Goal: Information Seeking & Learning: Find specific page/section

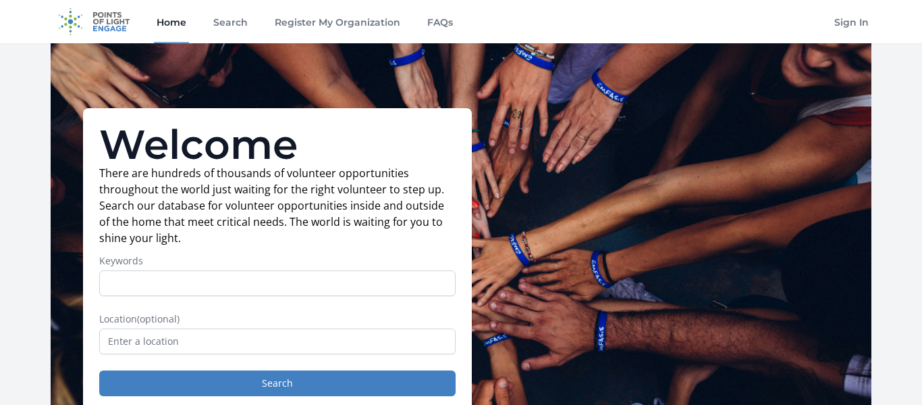
click at [207, 288] on input "Keywords" at bounding box center [277, 283] width 357 height 26
type input "hospital"
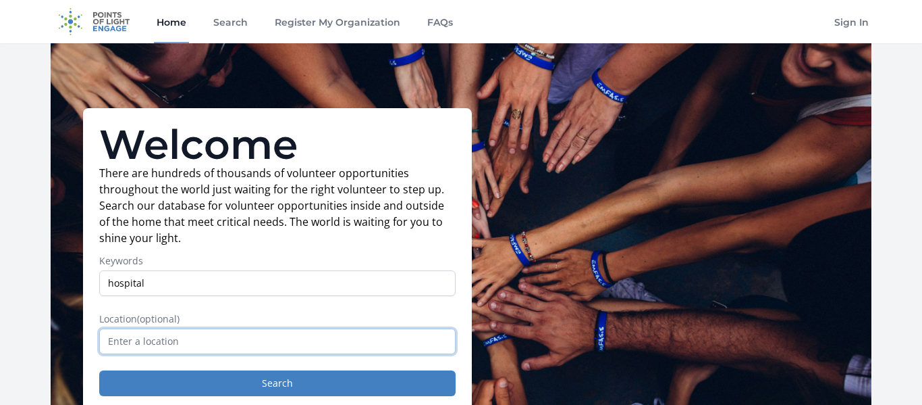
click at [174, 337] on input "text" at bounding box center [277, 341] width 357 height 26
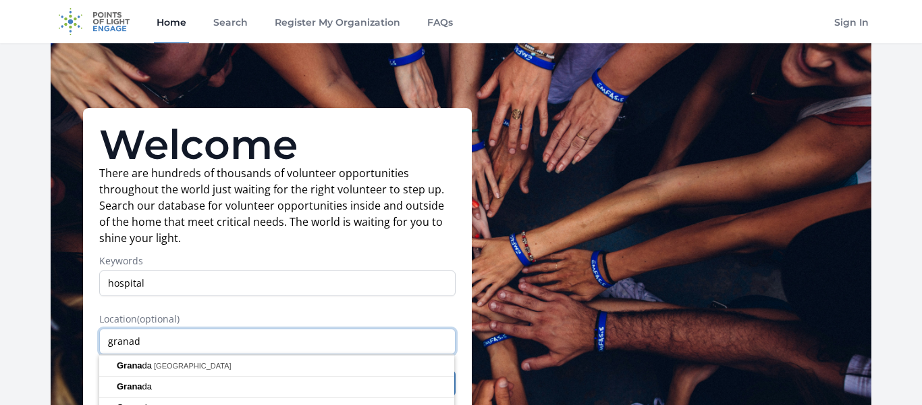
type input "[GEOGRAPHIC_DATA]"
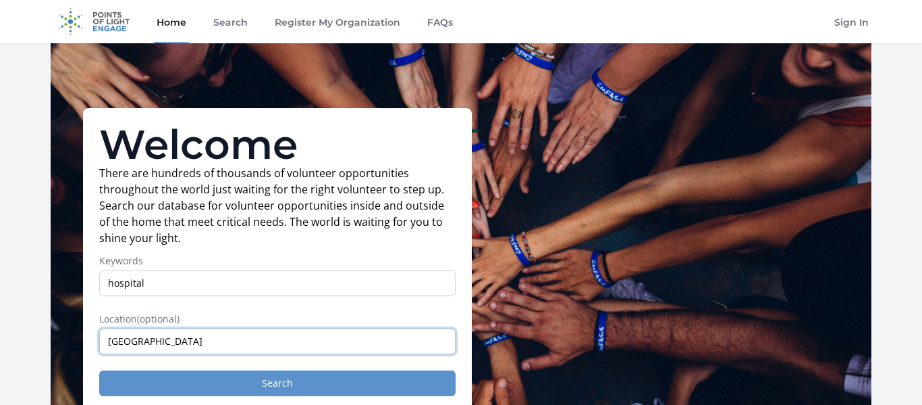
type input "[GEOGRAPHIC_DATA]"
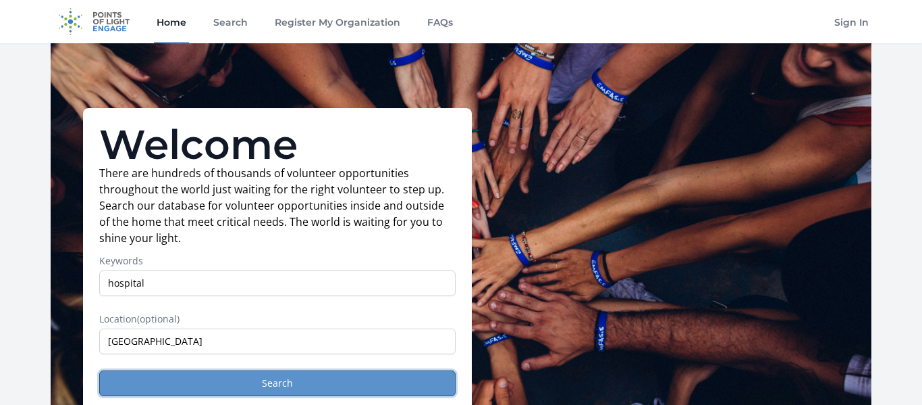
click at [166, 394] on button "Search" at bounding box center [277, 383] width 357 height 26
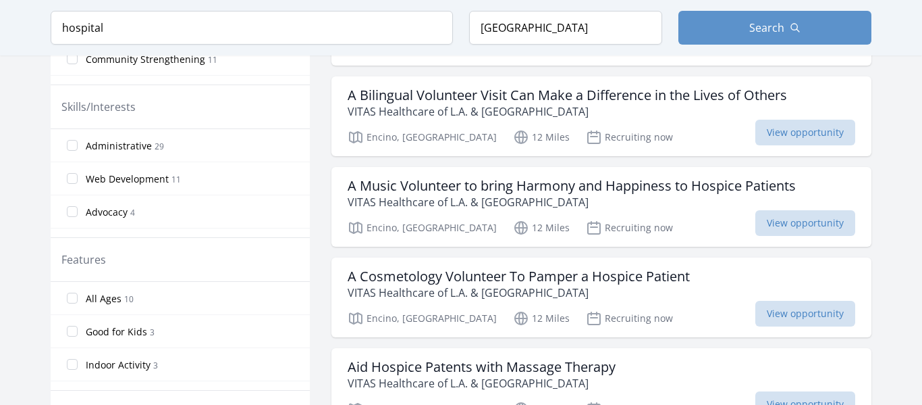
scroll to position [621, 0]
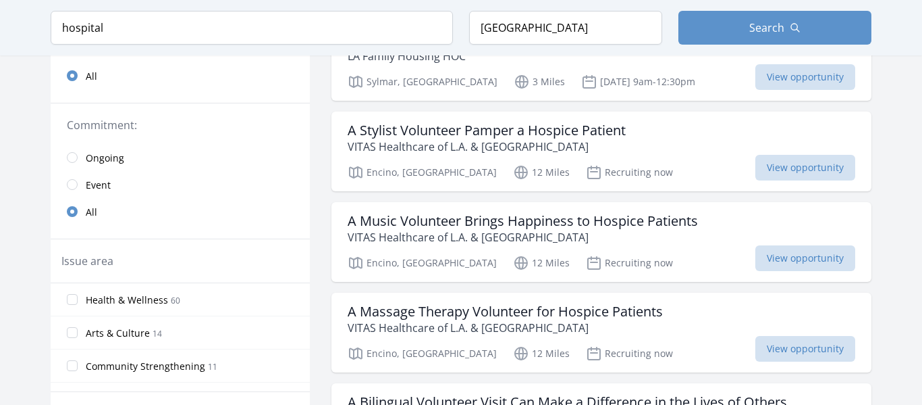
scroll to position [235, 0]
